Goal: Navigation & Orientation: Go to known website

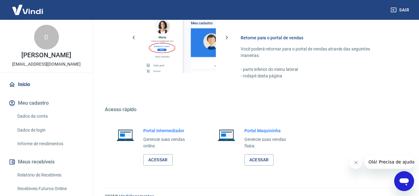
scroll to position [368, 0]
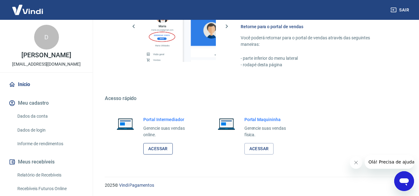
click at [158, 150] on link "Acessar" at bounding box center [157, 148] width 29 height 11
